Goal: Task Accomplishment & Management: Complete application form

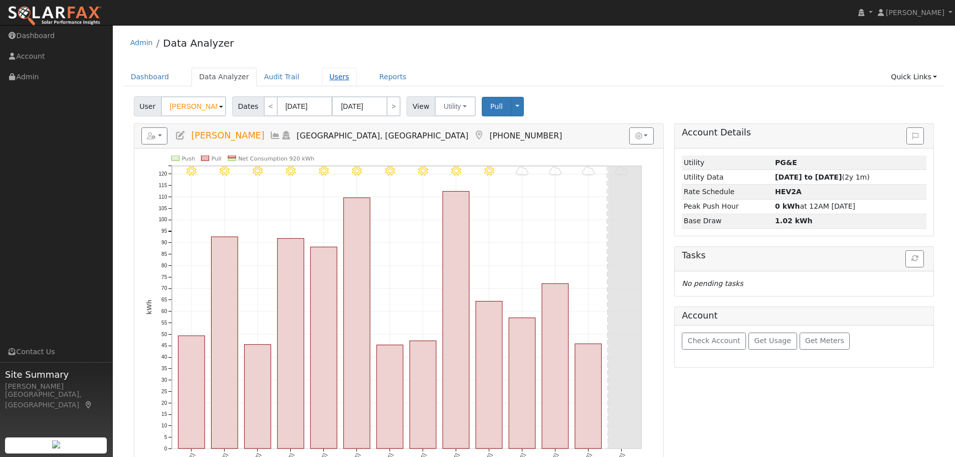
click at [324, 79] on link "Users" at bounding box center [339, 77] width 35 height 19
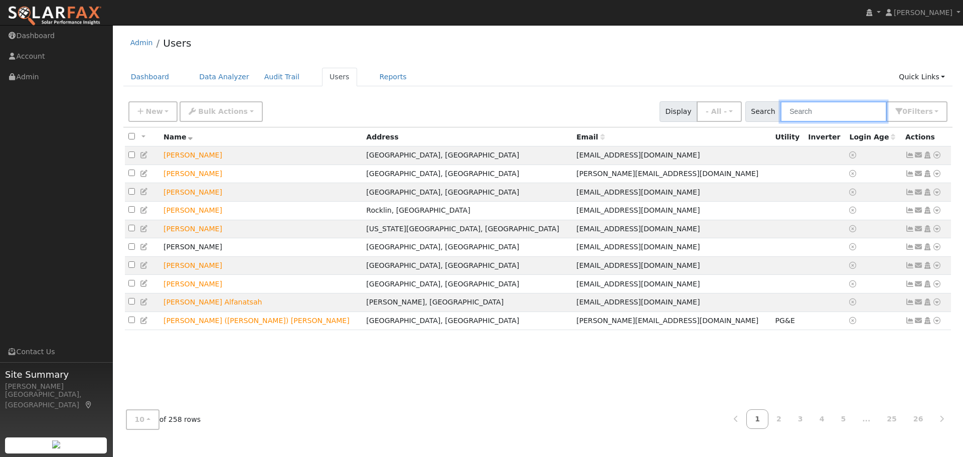
click at [823, 112] on input "text" at bounding box center [833, 111] width 106 height 21
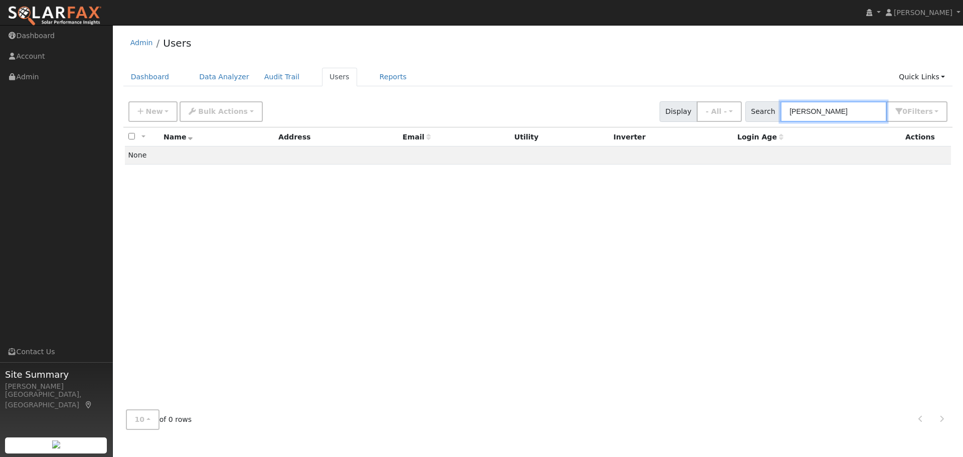
drag, startPoint x: 842, startPoint y: 110, endPoint x: 756, endPoint y: 104, distance: 86.5
click at [756, 104] on div "Search kamaldeep 0 Filter s My accounts Role Show - All - Show Leads Admin Bill…" at bounding box center [846, 111] width 203 height 21
type input "thethi"
click at [915, 72] on link "Quick Links" at bounding box center [921, 77] width 61 height 19
click at [913, 100] on link "Quick Add" at bounding box center [901, 98] width 102 height 14
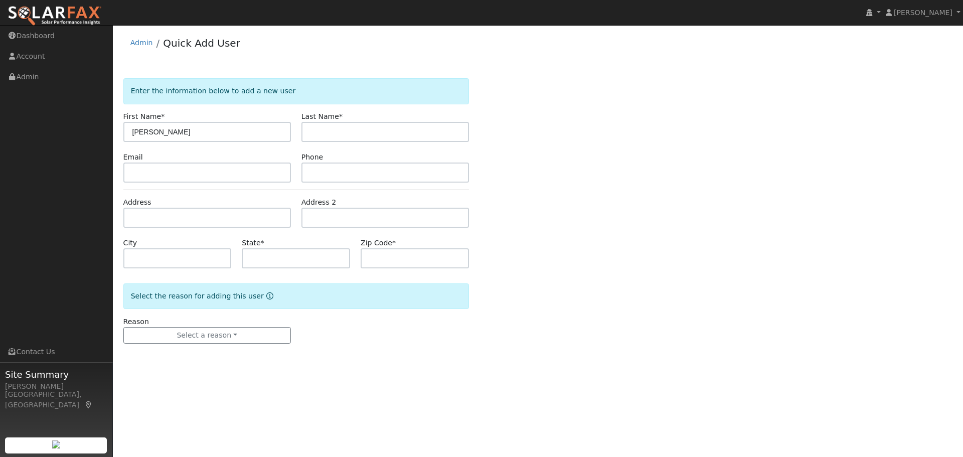
type input "Kamaldeep"
type input "S"
click at [193, 135] on input "Kamaldeep" at bounding box center [206, 132] width 167 height 20
type input "Kamaldeep Singh"
type input "Thethi"
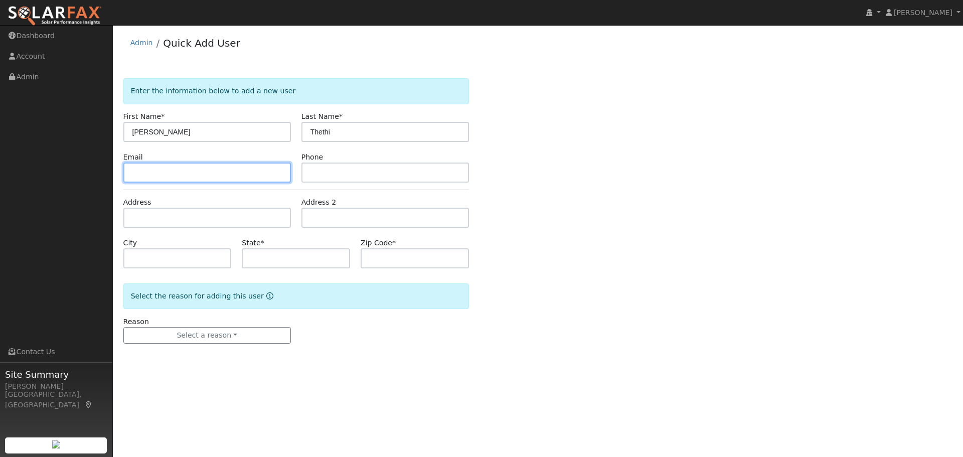
click at [157, 169] on input "text" at bounding box center [206, 172] width 167 height 20
paste input "singh25kamal@gmail.com"
type input "singh25kamal@gmail.com"
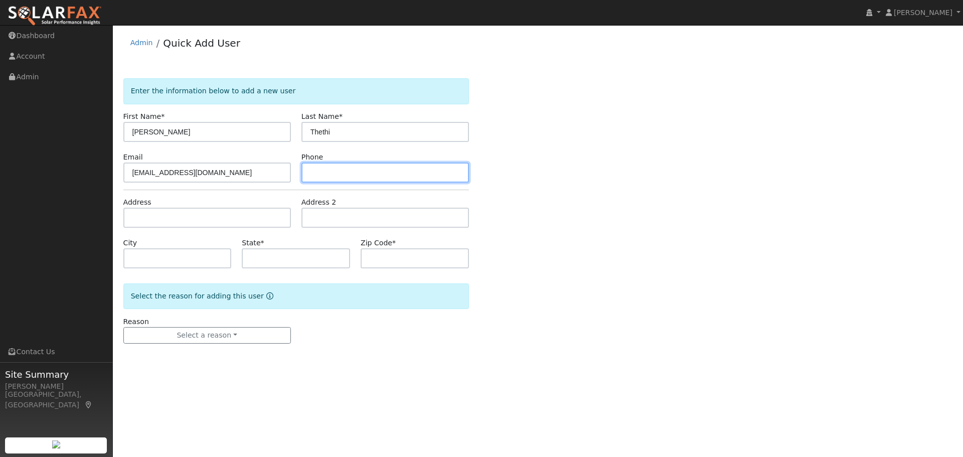
click at [314, 170] on input "text" at bounding box center [384, 172] width 167 height 20
paste input "(650) 429-9237"
type input "(650) 429-9237"
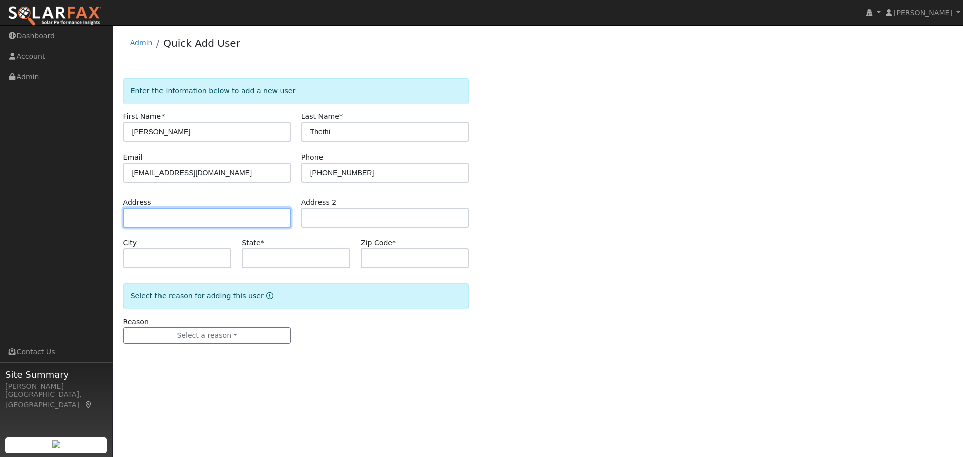
click at [157, 213] on input "text" at bounding box center [206, 218] width 167 height 20
type input "4655 Northdale Drive"
type input "Fremont"
type input "CA"
type input "94536"
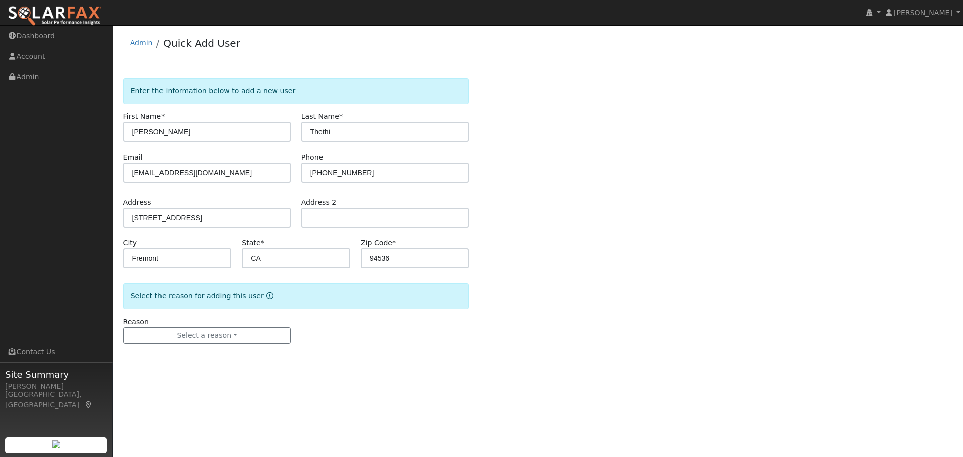
click at [597, 236] on div "Enter the information below to add a new user First Name * Kamaldeep Singh Last…" at bounding box center [537, 220] width 829 height 285
click at [169, 335] on button "Select a reason" at bounding box center [206, 335] width 167 height 17
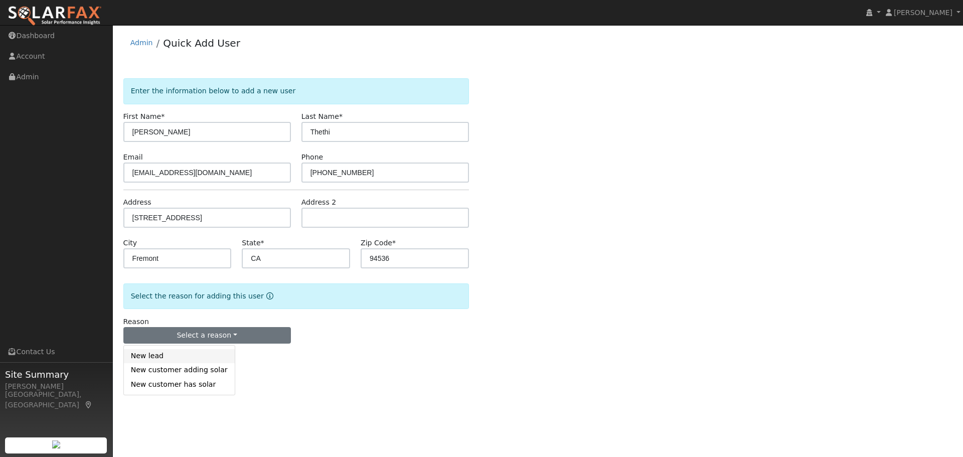
click at [170, 354] on link "New lead" at bounding box center [179, 356] width 111 height 14
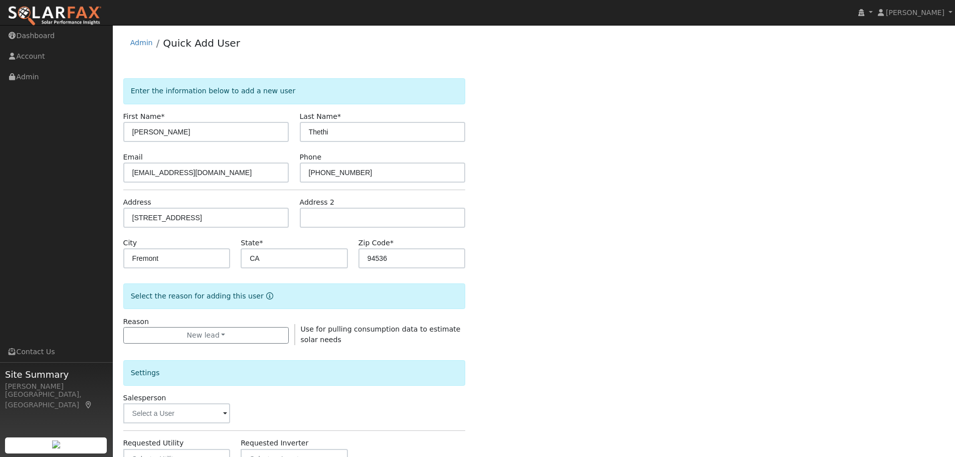
click at [595, 319] on div "Enter the information below to add a new user First Name * Kamaldeep Singh Last…" at bounding box center [534, 361] width 822 height 566
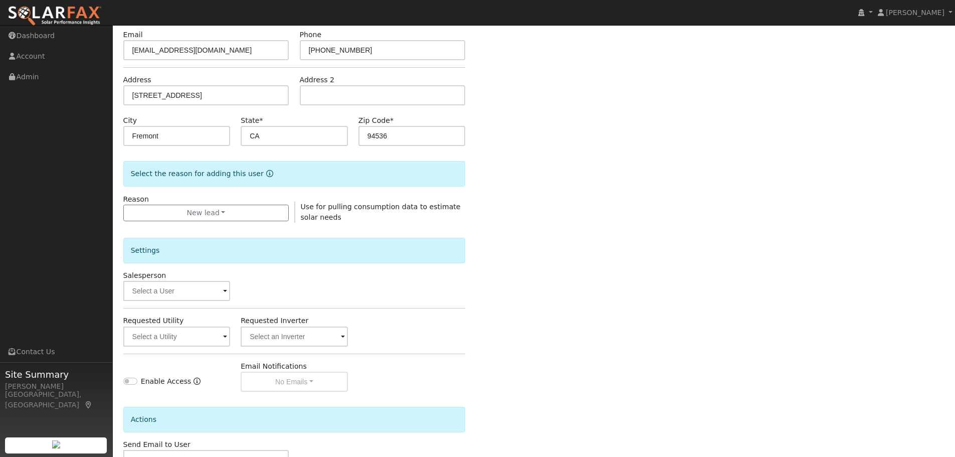
scroll to position [193, 0]
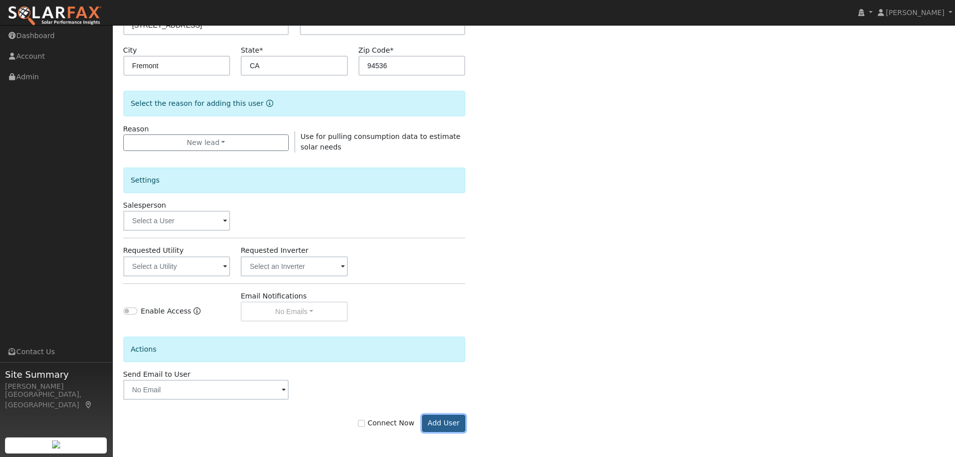
click at [445, 422] on button "Add User" at bounding box center [444, 423] width 44 height 17
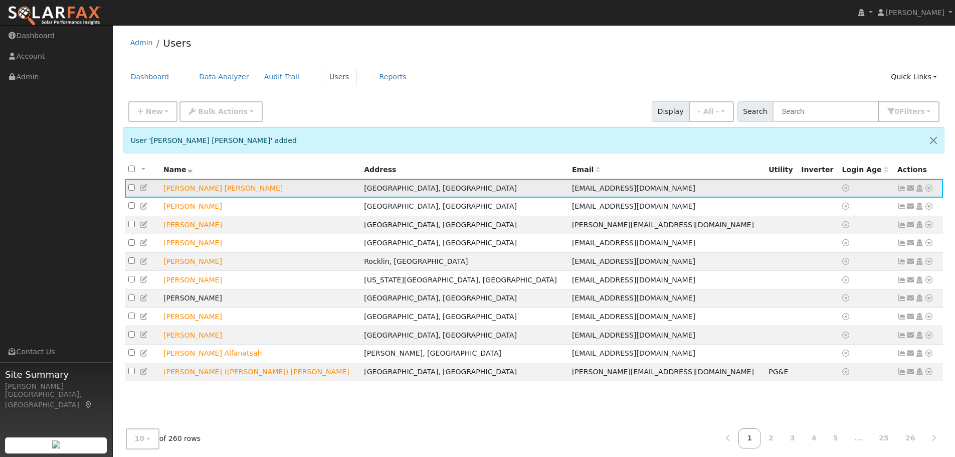
click at [927, 191] on icon at bounding box center [928, 187] width 9 height 7
click at [892, 209] on link "Data Analyzer" at bounding box center [896, 206] width 73 height 14
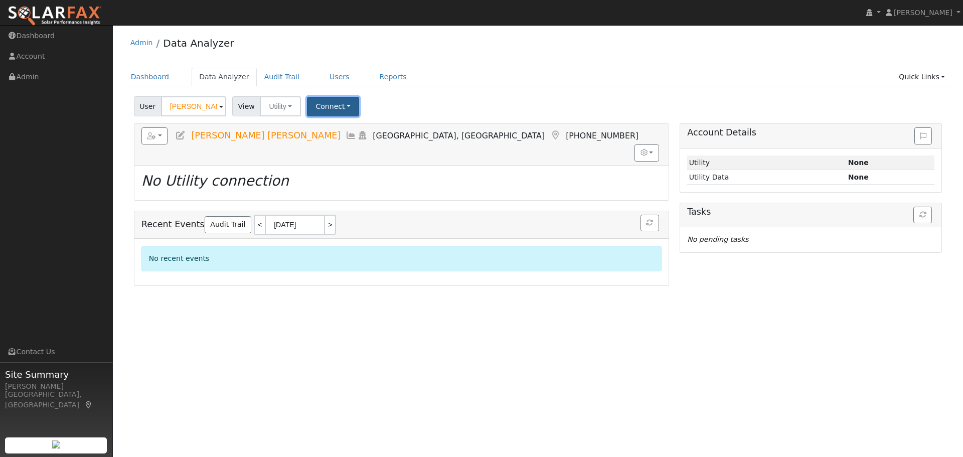
click at [318, 103] on button "Connect" at bounding box center [333, 107] width 52 height 20
click at [363, 127] on link "Select a Provider" at bounding box center [347, 128] width 78 height 14
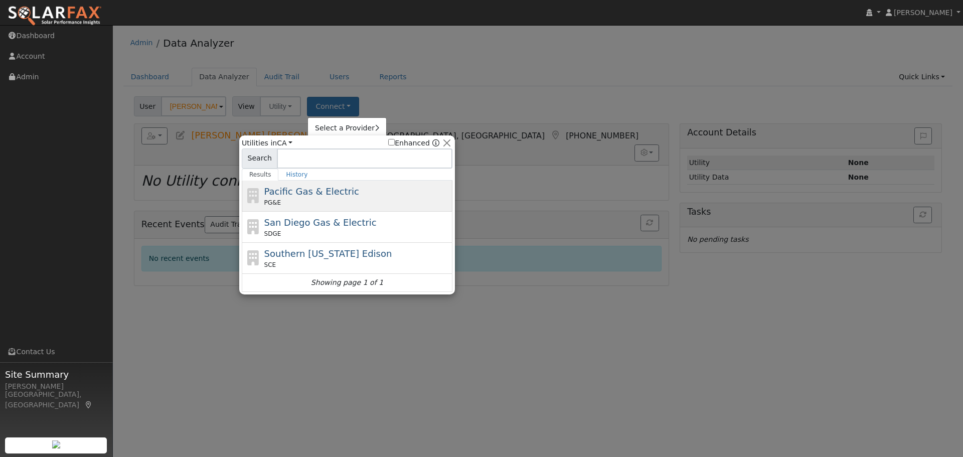
click at [324, 200] on div "PG&E" at bounding box center [357, 202] width 186 height 9
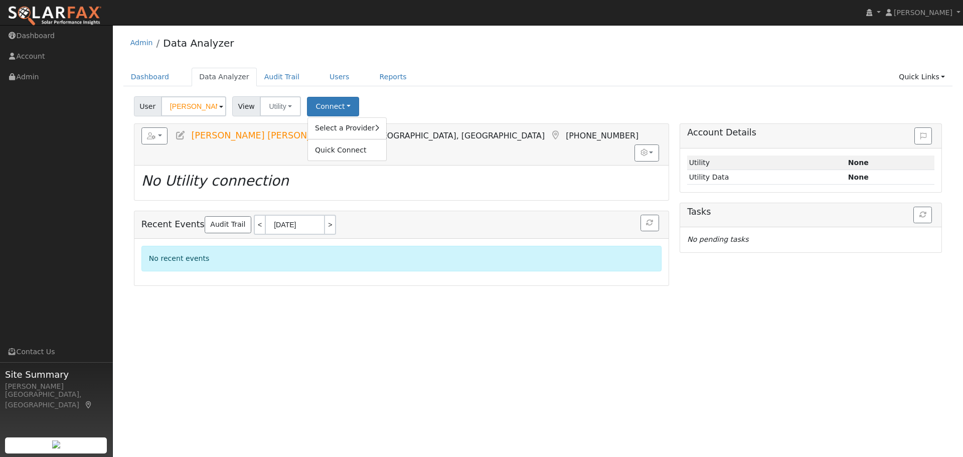
click at [340, 120] on div "Select a Provider Quick Connect" at bounding box center [346, 139] width 79 height 44
click at [340, 132] on link "Select a Provider" at bounding box center [347, 128] width 78 height 14
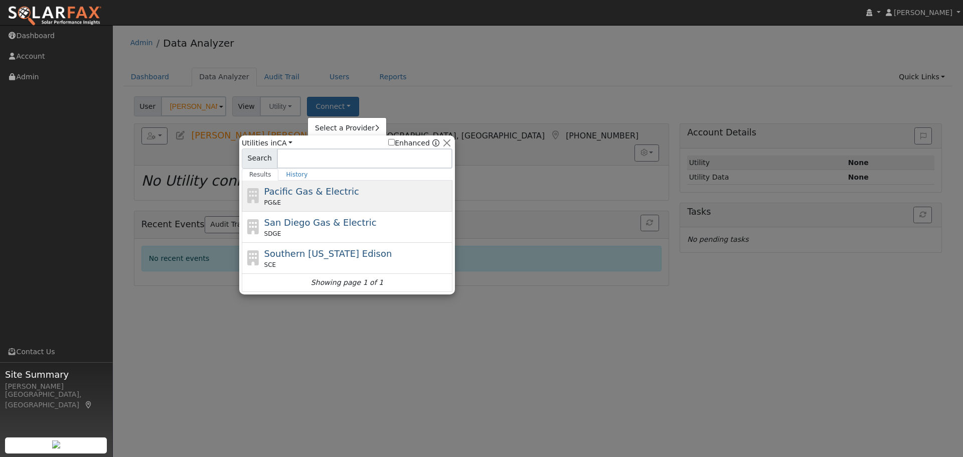
click at [314, 200] on div "PG&E" at bounding box center [357, 202] width 186 height 9
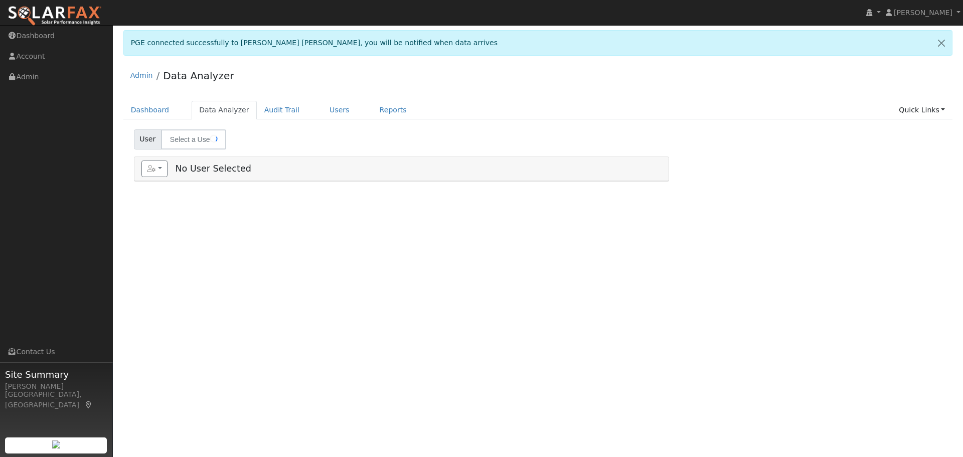
type input "[PERSON_NAME] [PERSON_NAME]"
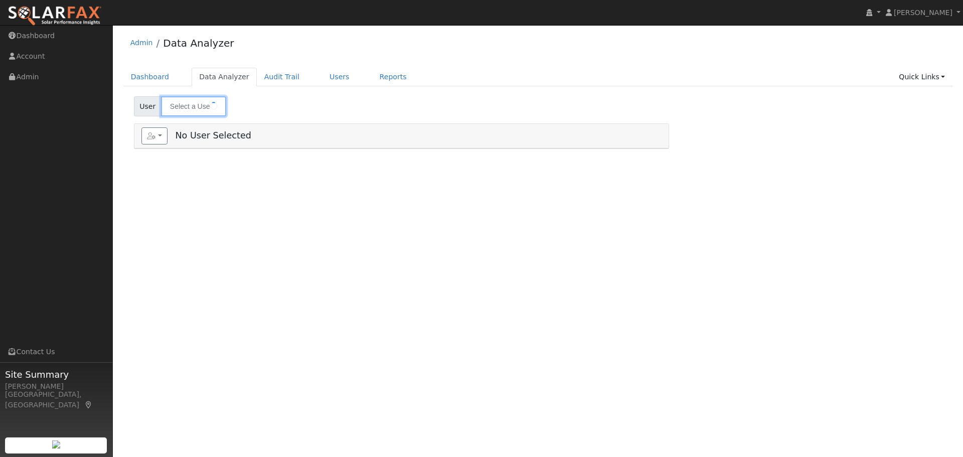
type input "[PERSON_NAME] [PERSON_NAME]"
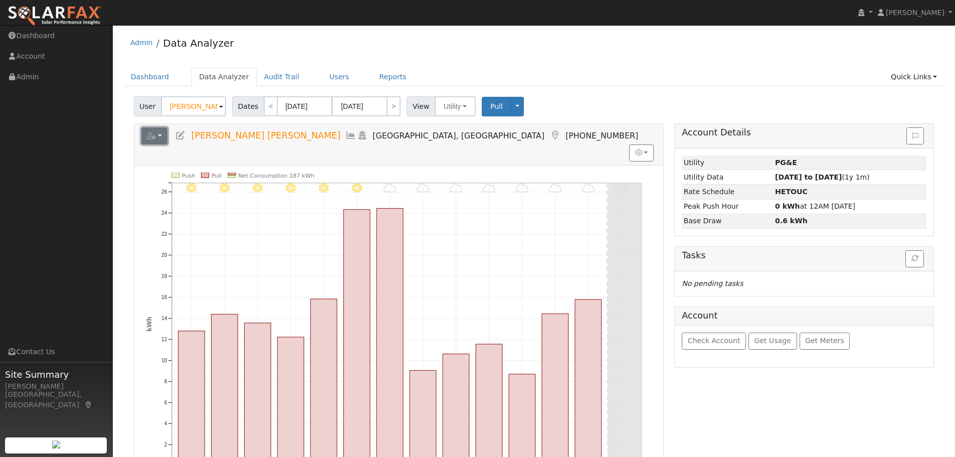
click at [150, 140] on button "button" at bounding box center [154, 135] width 27 height 17
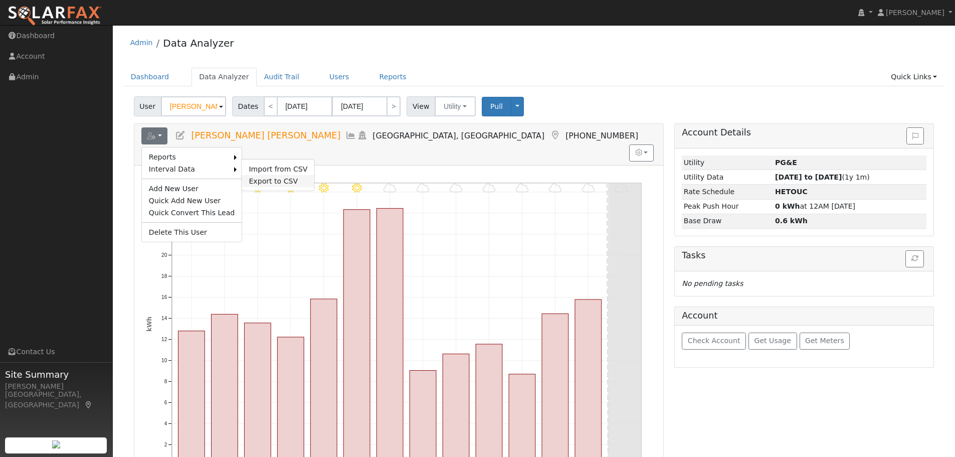
click at [270, 176] on link "Export to CSV" at bounding box center [278, 181] width 73 height 12
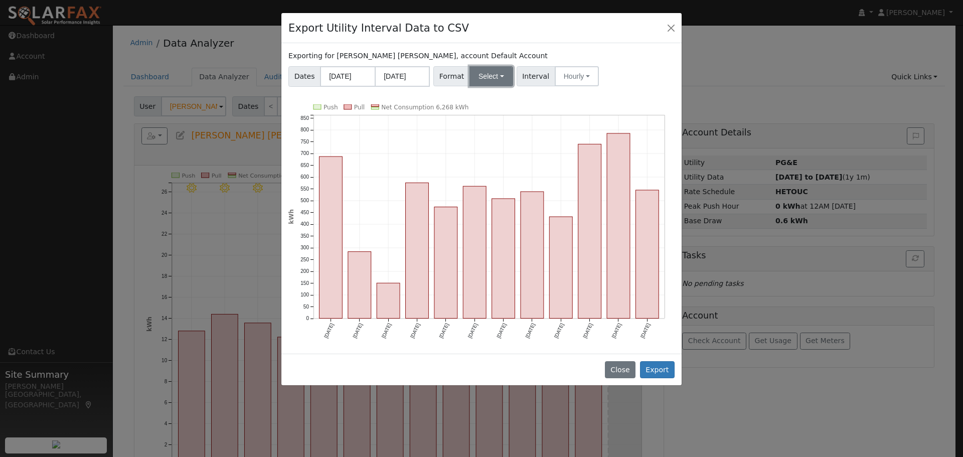
click at [485, 72] on button "Select" at bounding box center [491, 76] width 44 height 20
click at [491, 104] on link "Generic" at bounding box center [503, 98] width 72 height 14
click at [662, 371] on button "Export" at bounding box center [657, 369] width 35 height 17
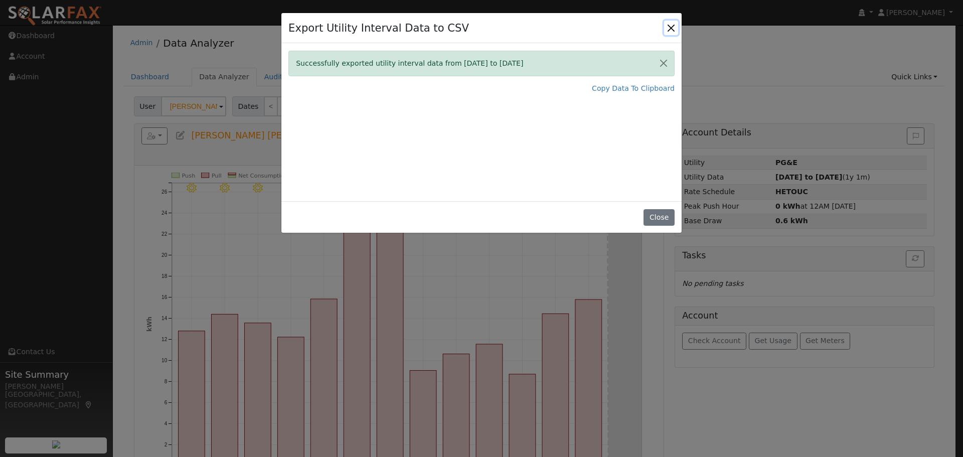
click at [671, 31] on button "Close" at bounding box center [671, 28] width 14 height 14
